Goal: Obtain resource: Obtain resource

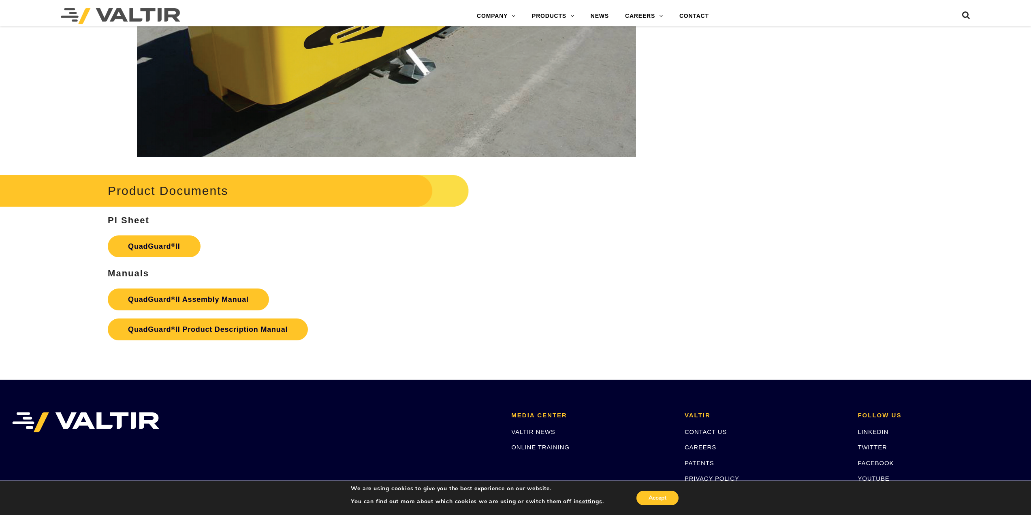
scroll to position [1580, 0]
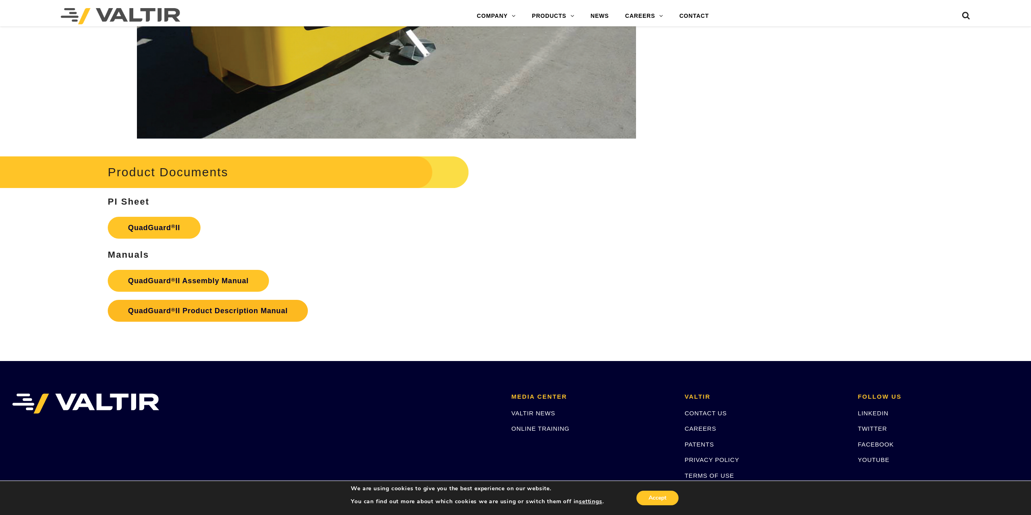
click at [184, 306] on link "QuadGuard ® II Product Description Manual" at bounding box center [208, 311] width 200 height 22
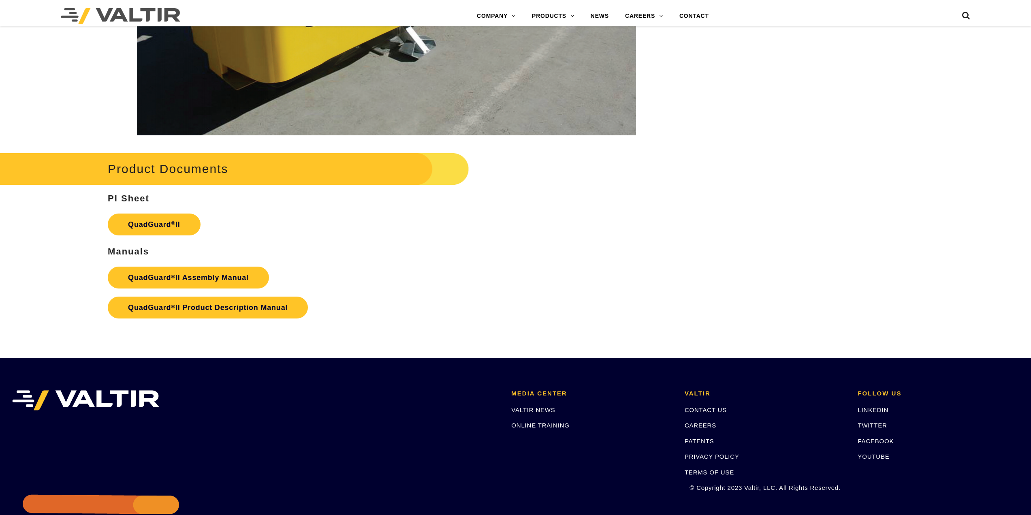
scroll to position [1580, 0]
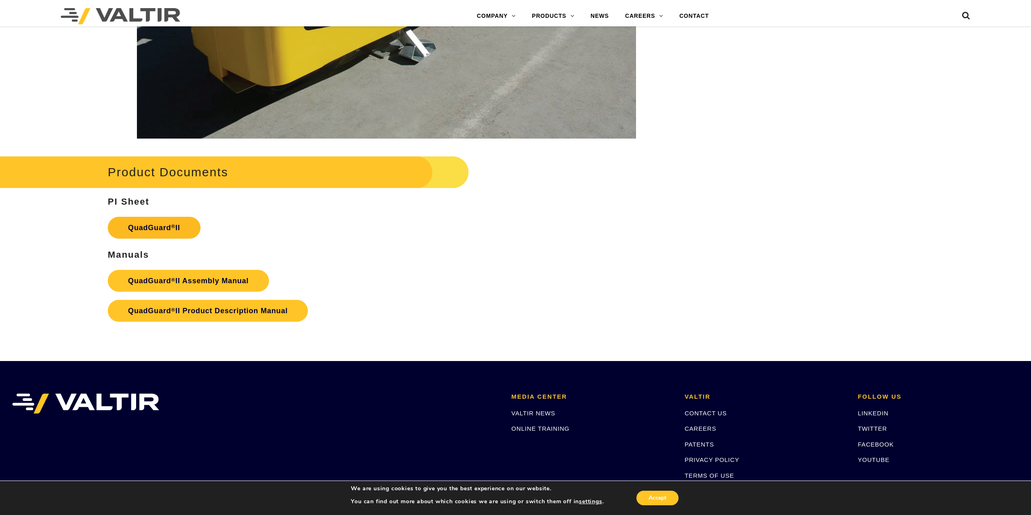
click at [167, 222] on link "QuadGuard ® II" at bounding box center [154, 228] width 93 height 22
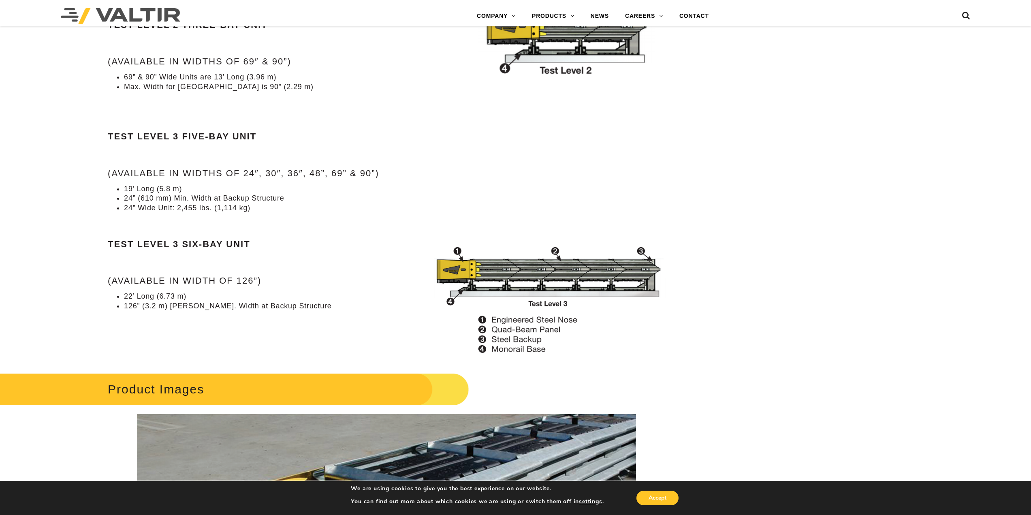
scroll to position [1013, 0]
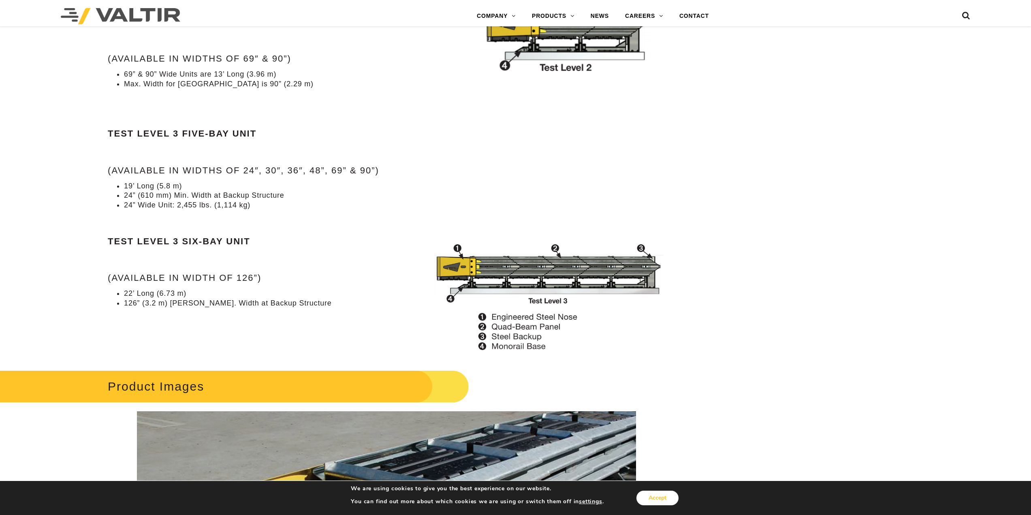
click at [664, 491] on button "Accept" at bounding box center [657, 498] width 42 height 15
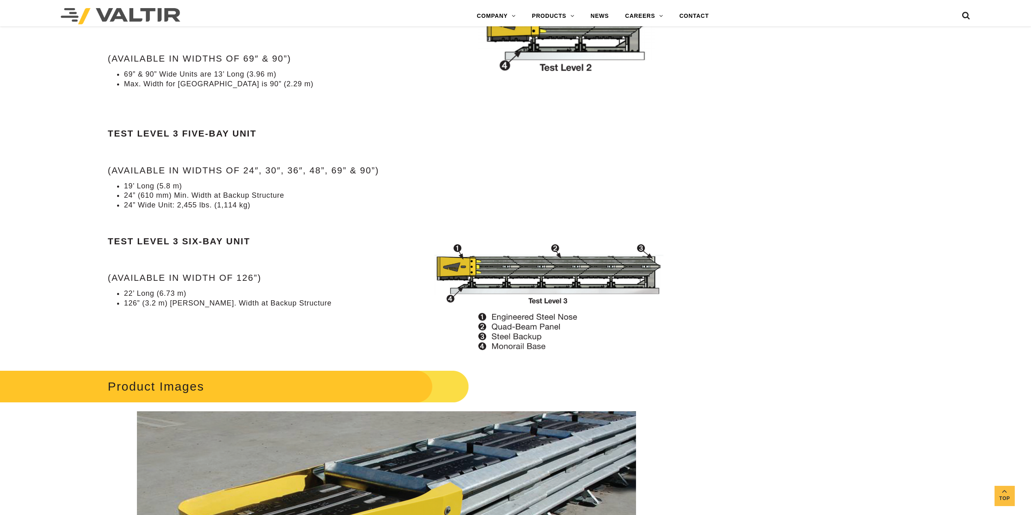
click at [394, 221] on div "Specifications Test Level 2 Two-Bay Unit (Available in widths of 24″, 30″, 36″ …" at bounding box center [387, 76] width 558 height 463
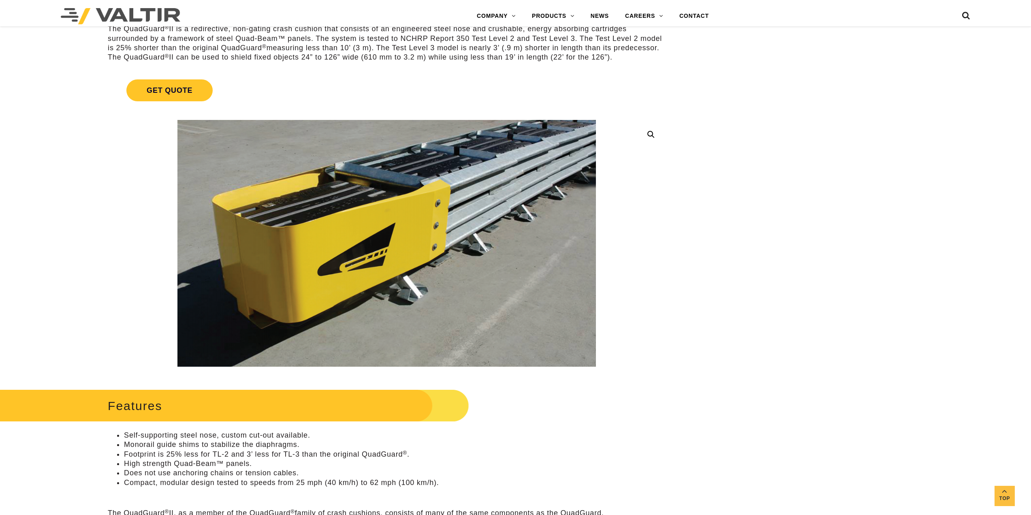
scroll to position [0, 0]
